Goal: Task Accomplishment & Management: Use online tool/utility

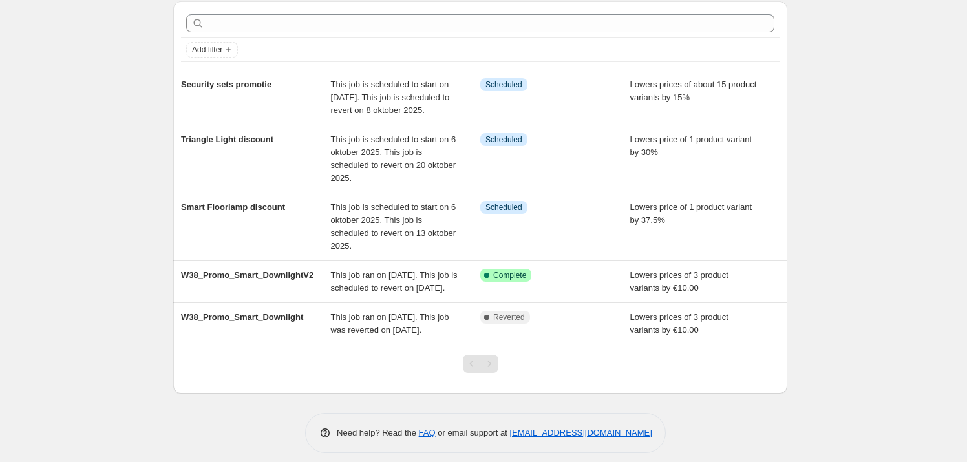
scroll to position [96, 0]
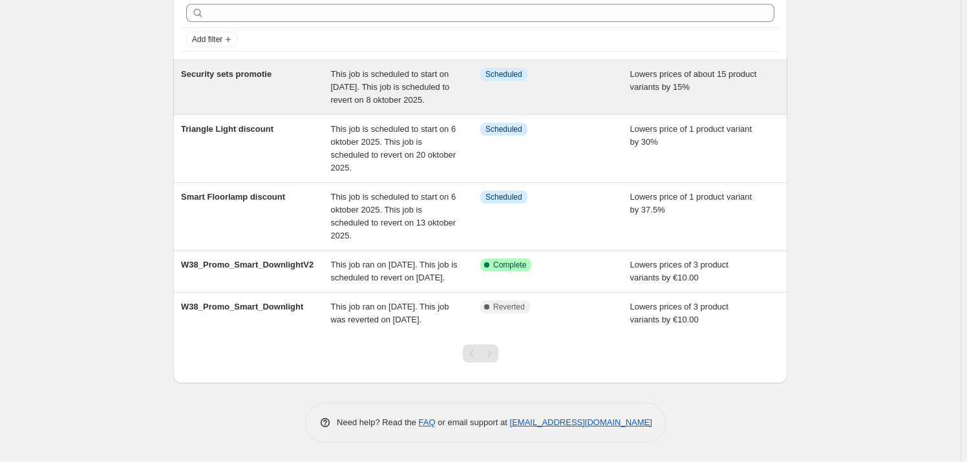
click at [233, 68] on div "Security sets promotie" at bounding box center [256, 87] width 150 height 39
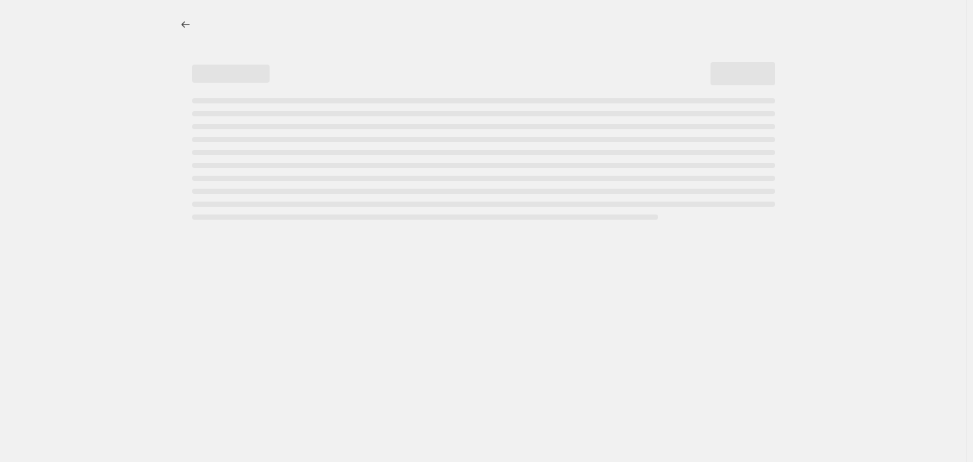
select select "percentage"
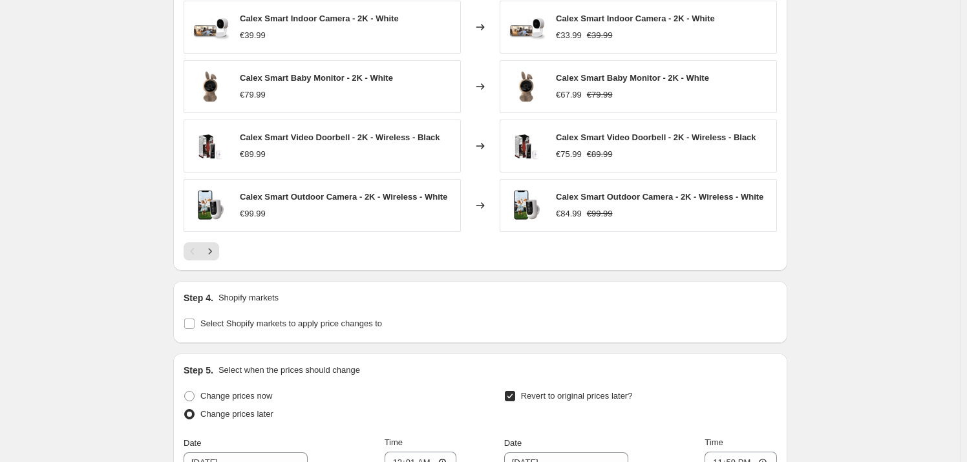
scroll to position [940, 0]
click at [213, 246] on icon "Next" at bounding box center [210, 250] width 13 height 13
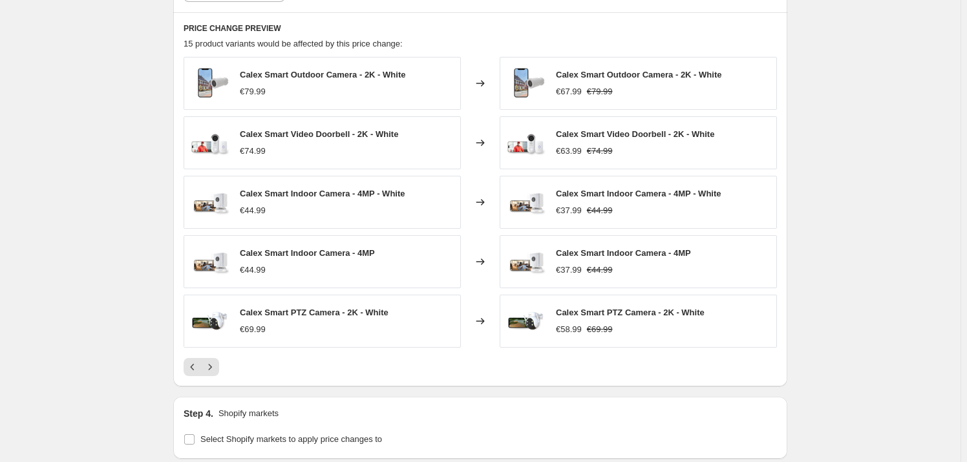
scroll to position [822, 0]
click at [215, 373] on icon "Next" at bounding box center [210, 368] width 13 height 13
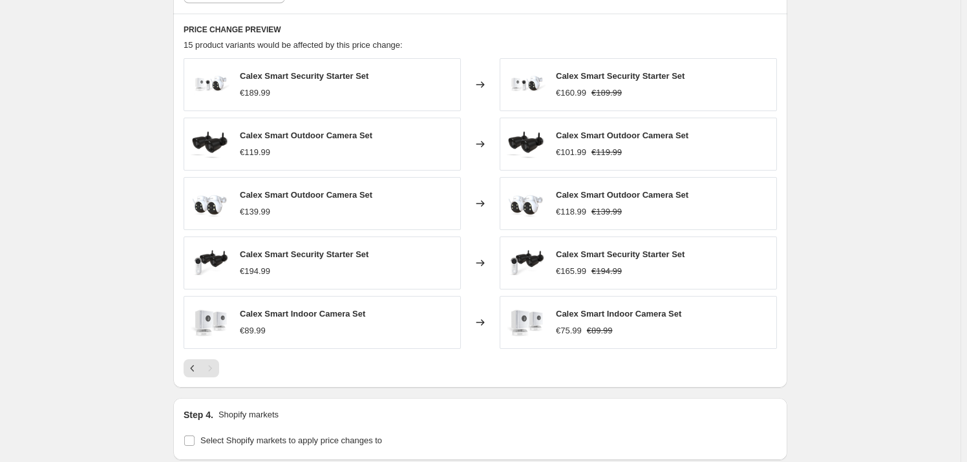
click at [186, 367] on div "PRICE CHANGE PREVIEW 15 product variants would be affected by this price change…" at bounding box center [480, 201] width 614 height 374
click at [190, 366] on icon "Previous" at bounding box center [192, 368] width 13 height 13
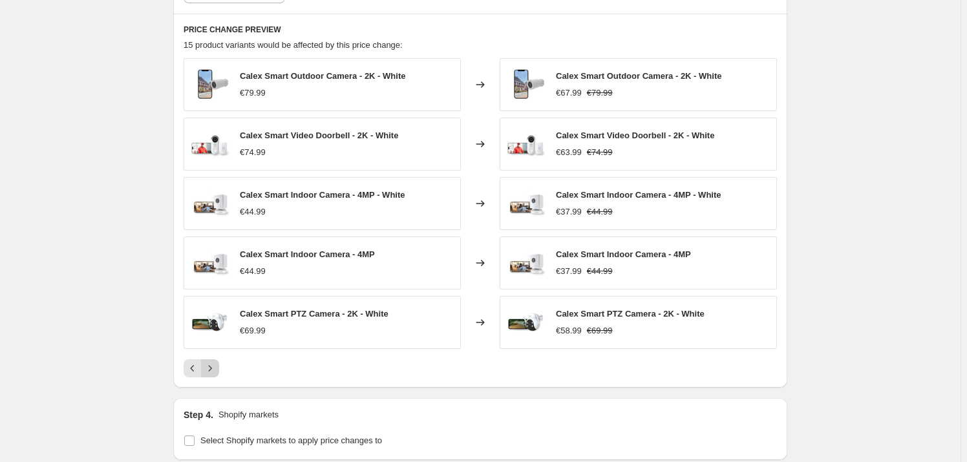
click at [217, 367] on icon "Next" at bounding box center [210, 368] width 13 height 13
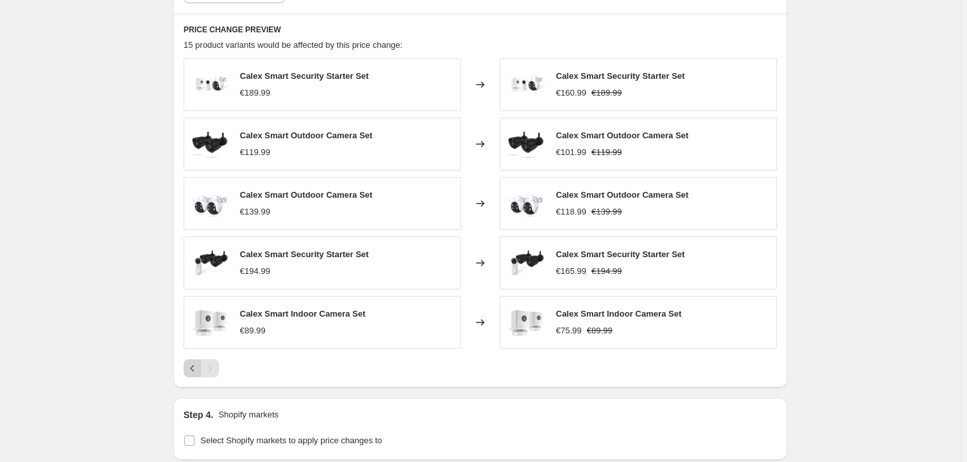
click at [194, 370] on icon "Previous" at bounding box center [192, 368] width 13 height 13
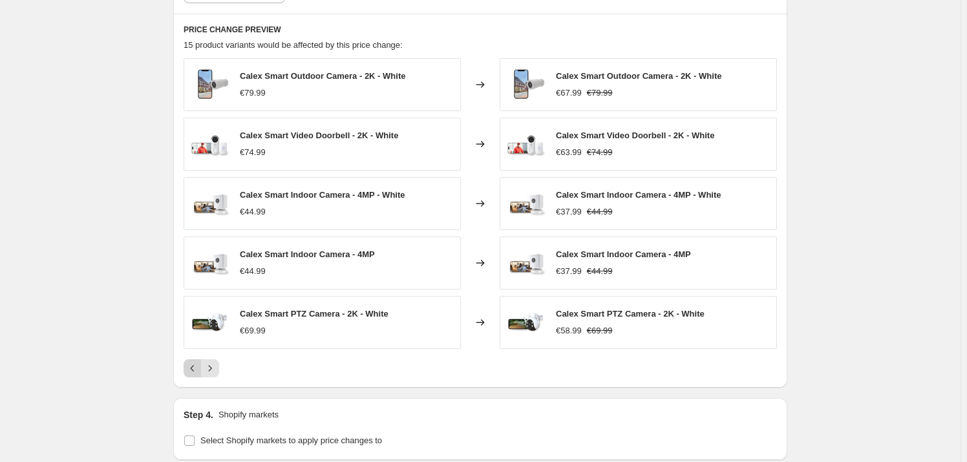
click at [189, 367] on icon "Previous" at bounding box center [192, 368] width 13 height 13
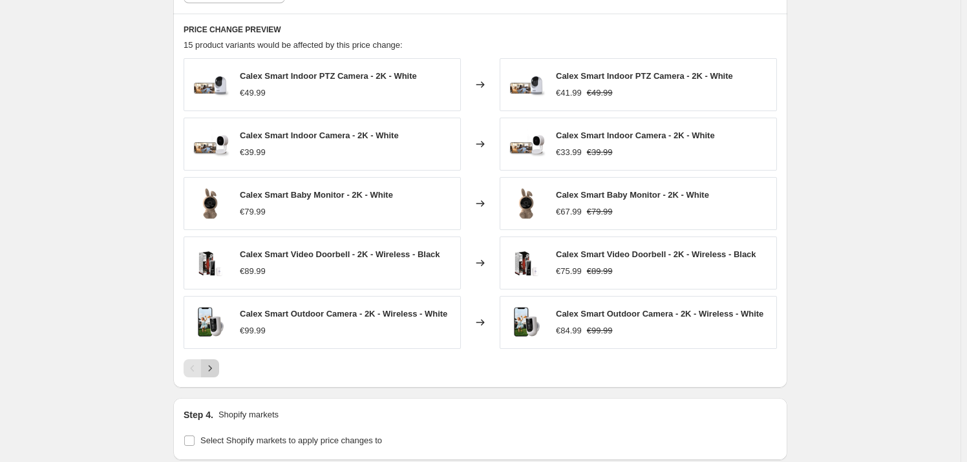
click at [209, 363] on icon "Next" at bounding box center [210, 368] width 13 height 13
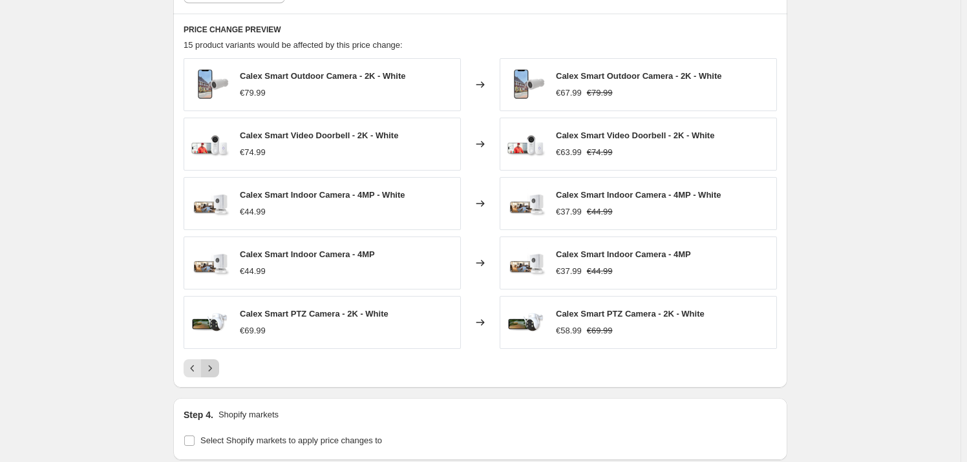
click at [212, 365] on icon "Next" at bounding box center [210, 368] width 3 height 6
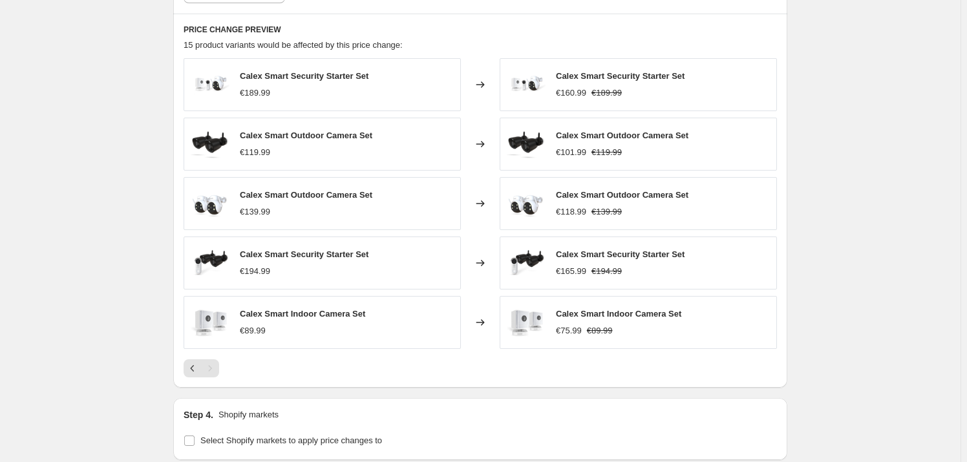
click at [212, 369] on div "Pagination" at bounding box center [210, 368] width 18 height 18
click at [194, 367] on icon "Previous" at bounding box center [192, 368] width 13 height 13
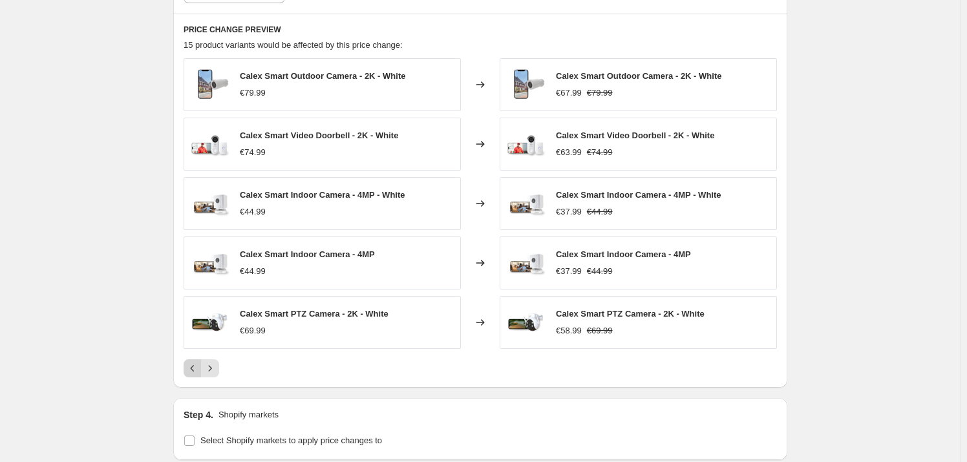
click at [194, 367] on icon "Previous" at bounding box center [192, 368] width 13 height 13
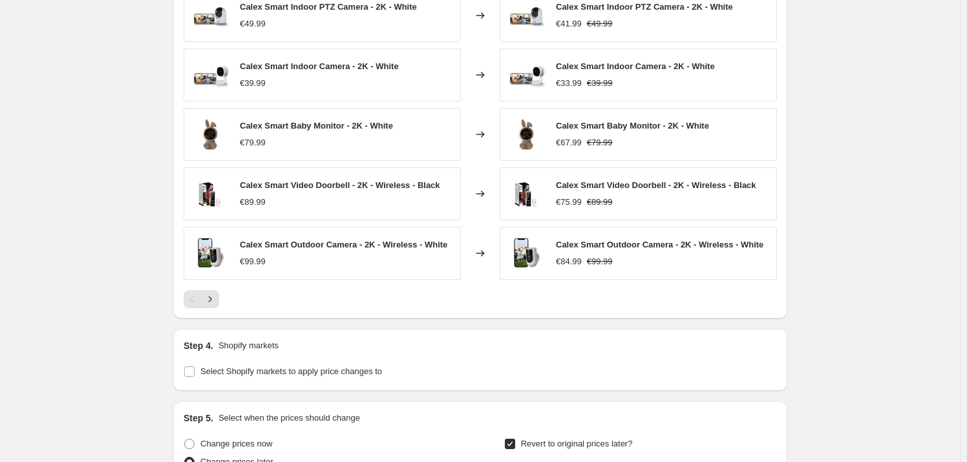
scroll to position [999, 0]
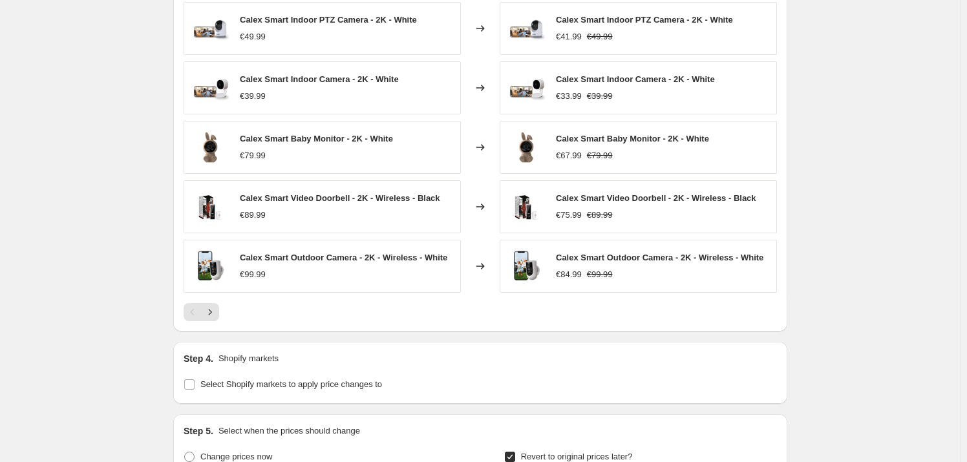
scroll to position [822, 0]
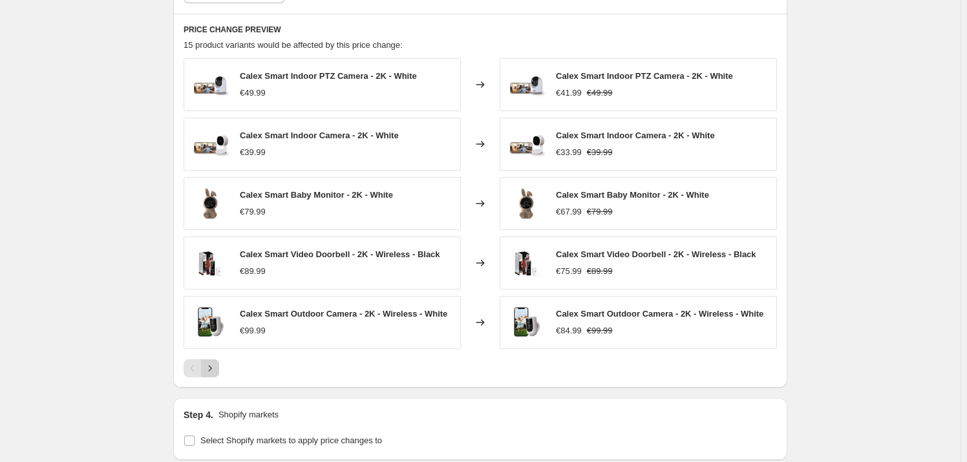
click at [213, 363] on icon "Next" at bounding box center [210, 368] width 13 height 13
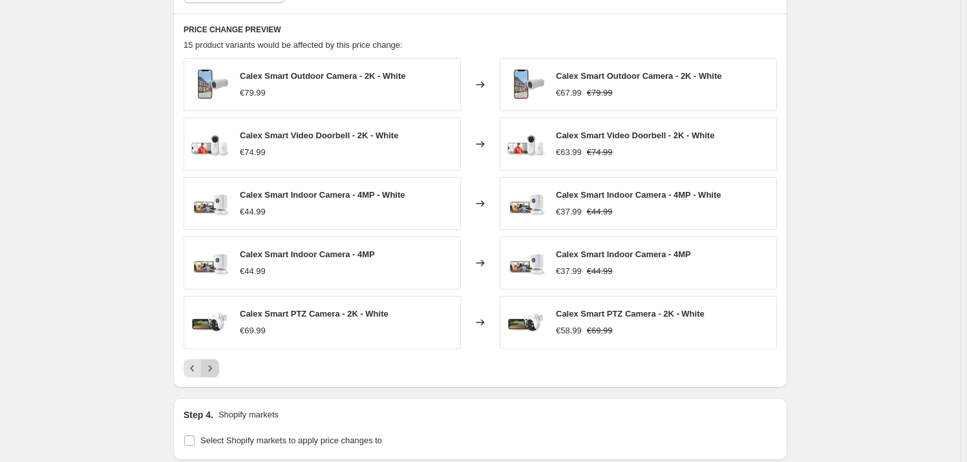
click at [217, 366] on icon "Next" at bounding box center [210, 368] width 13 height 13
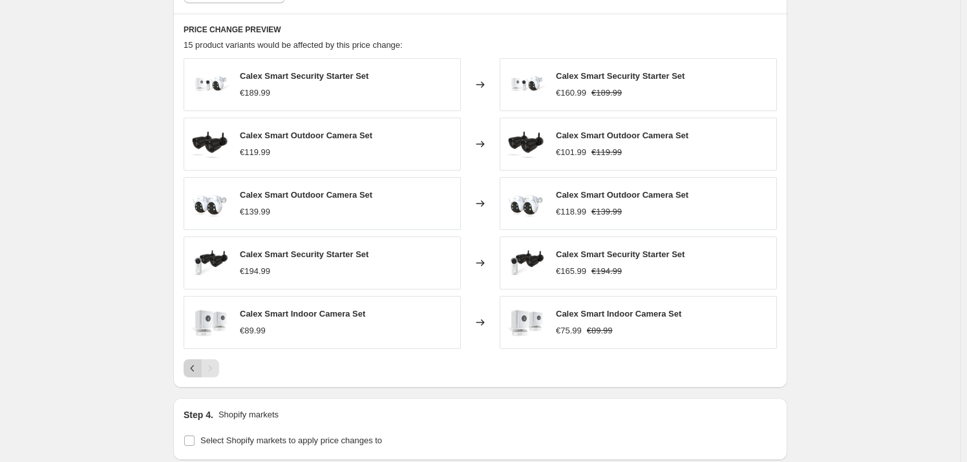
click at [194, 363] on icon "Previous" at bounding box center [192, 368] width 13 height 13
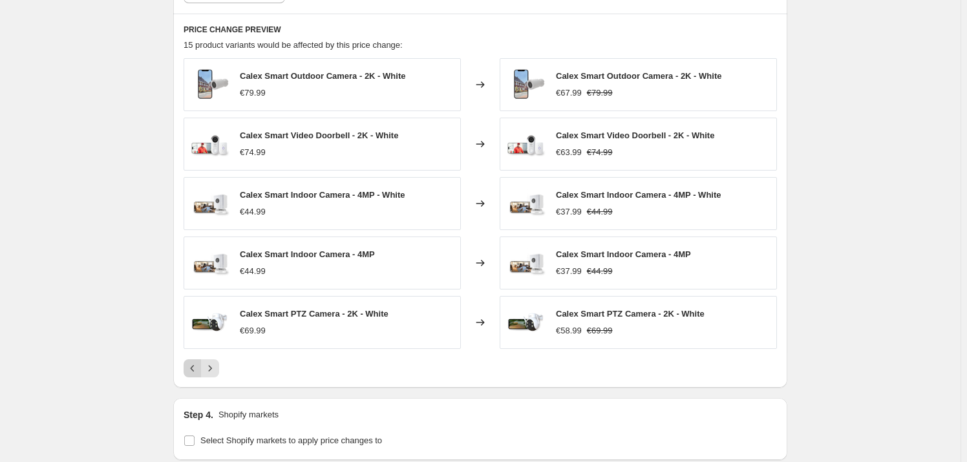
click at [193, 368] on icon "Previous" at bounding box center [192, 368] width 13 height 13
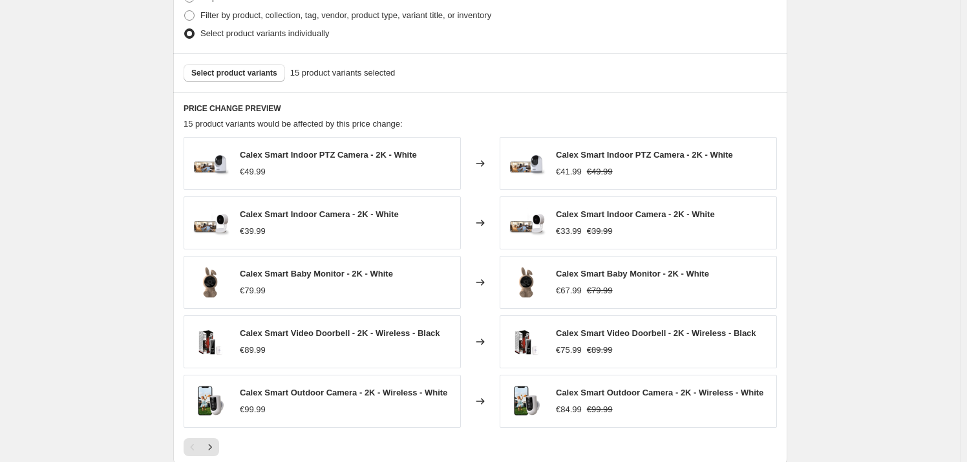
scroll to position [764, 0]
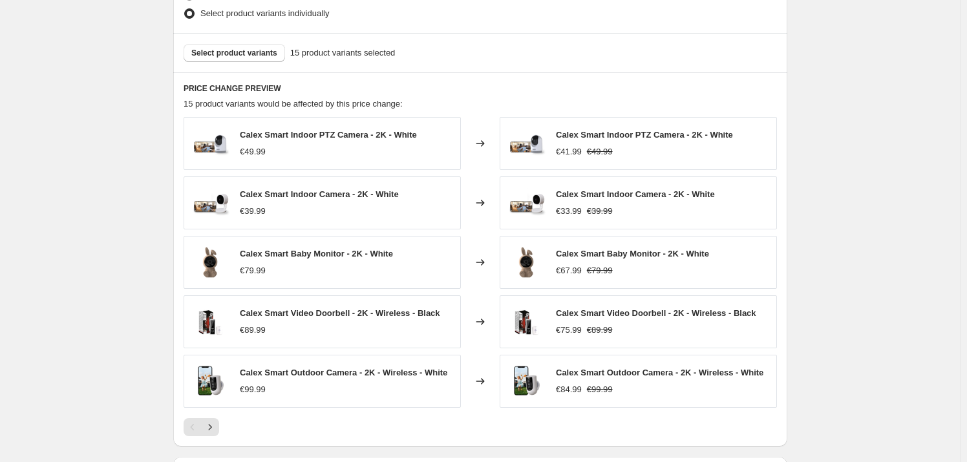
click at [859, 180] on div "Security sets promotie. This page is ready Security sets promotie Info Schedule…" at bounding box center [480, 88] width 961 height 1704
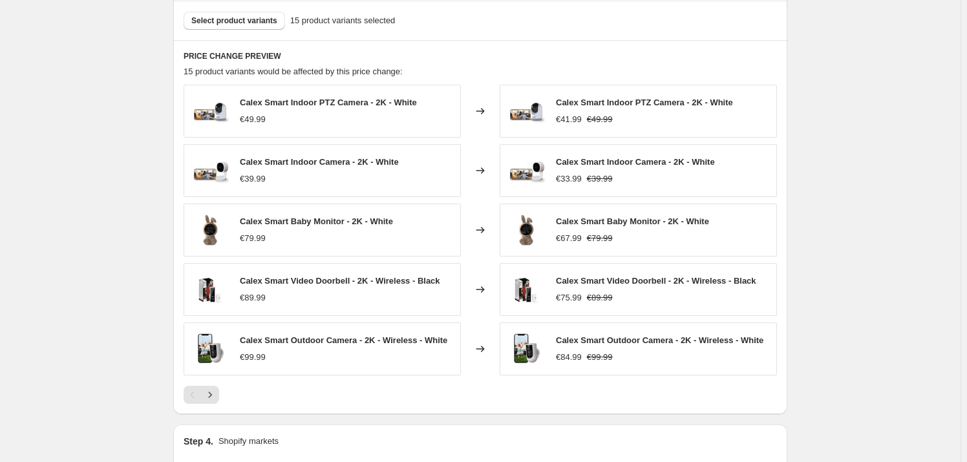
scroll to position [822, 0]
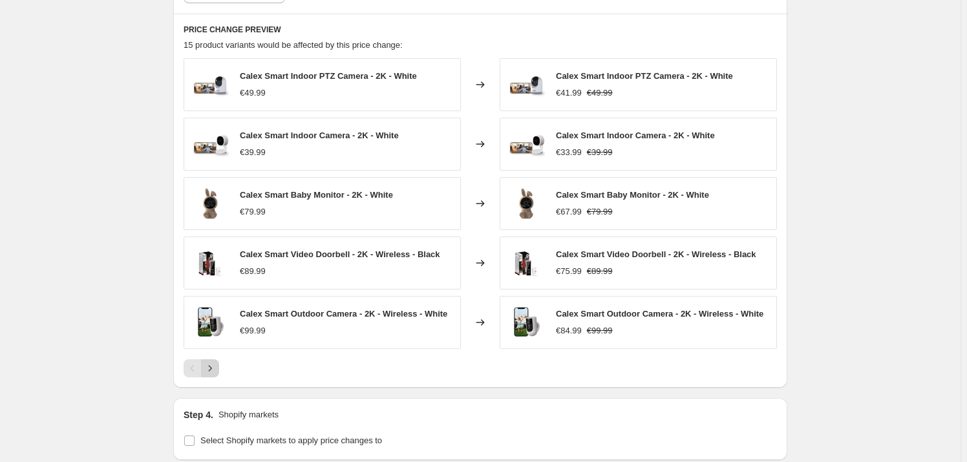
click at [214, 367] on icon "Next" at bounding box center [210, 368] width 13 height 13
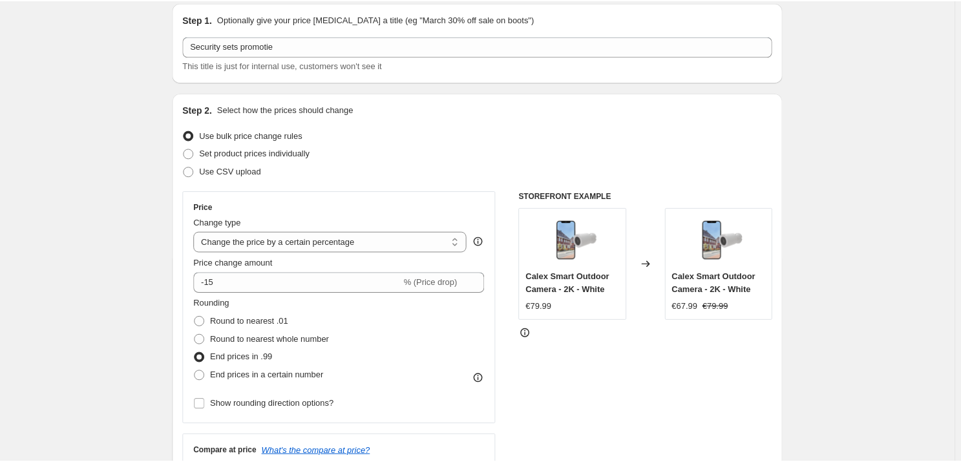
scroll to position [0, 0]
